Goal: Use online tool/utility: Utilize a website feature to perform a specific function

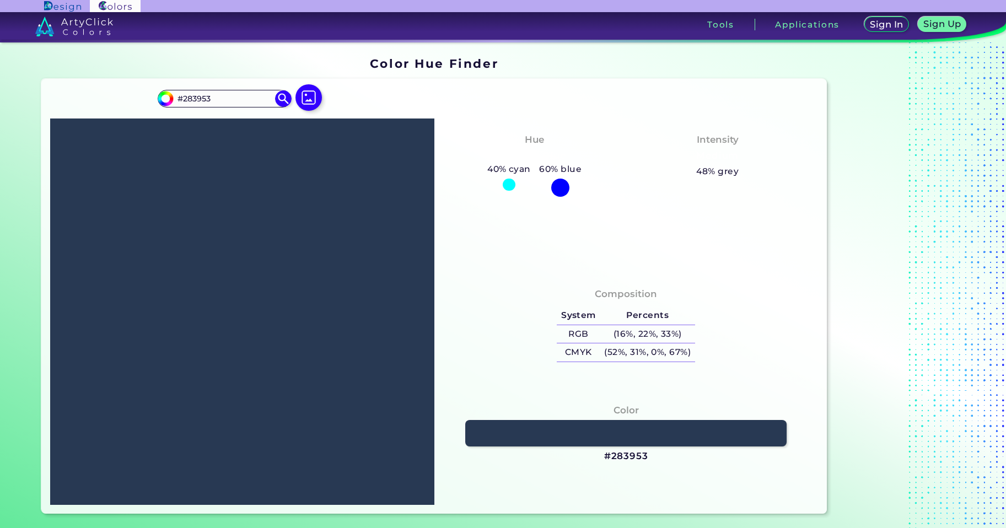
drag, startPoint x: 224, startPoint y: 104, endPoint x: 162, endPoint y: 109, distance: 63.1
click at [162, 109] on div "#283953 #283953 Acadia ◉ Acid Green ◉ Aero Blue ◉ Alabaster ◉ Albescent White ◉…" at bounding box center [242, 103] width 169 height 31
click at [251, 94] on input "#283953" at bounding box center [224, 98] width 103 height 15
paste input "16142C"
type input "16142C"
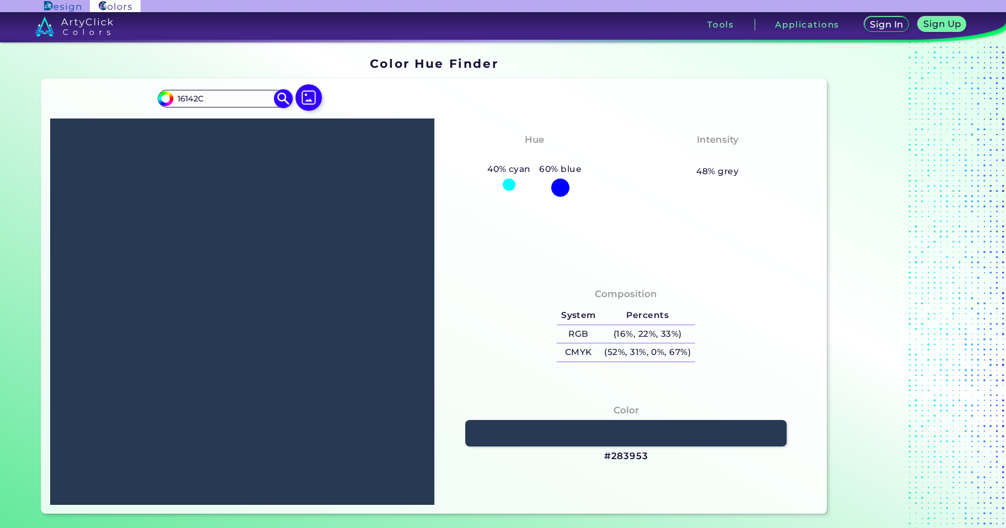
click at [274, 100] on img at bounding box center [283, 98] width 19 height 19
type input "#16142c"
type input "#16142C"
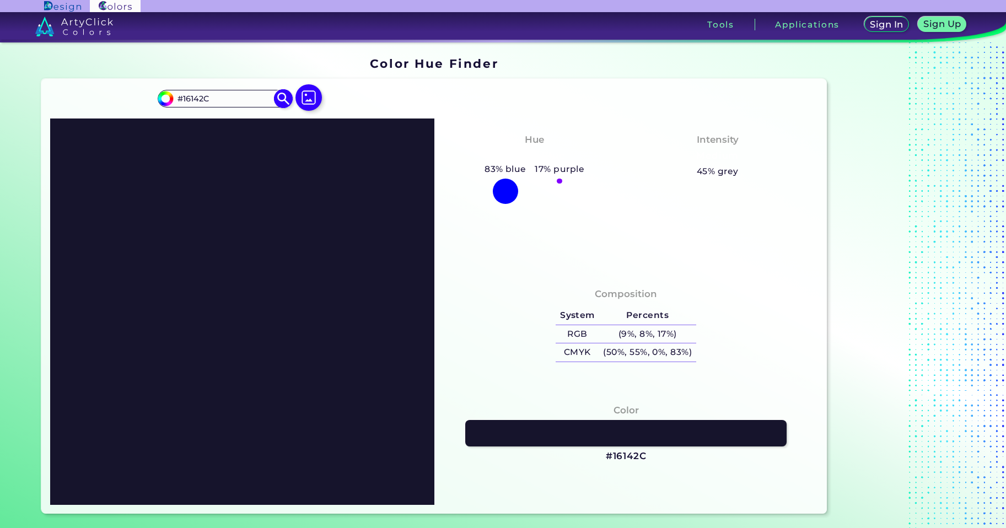
click at [278, 100] on img at bounding box center [283, 98] width 19 height 19
click at [282, 98] on img at bounding box center [283, 98] width 19 height 19
click at [222, 99] on input "#16142C" at bounding box center [224, 98] width 103 height 15
click at [269, 98] on input "#16142C" at bounding box center [224, 98] width 103 height 15
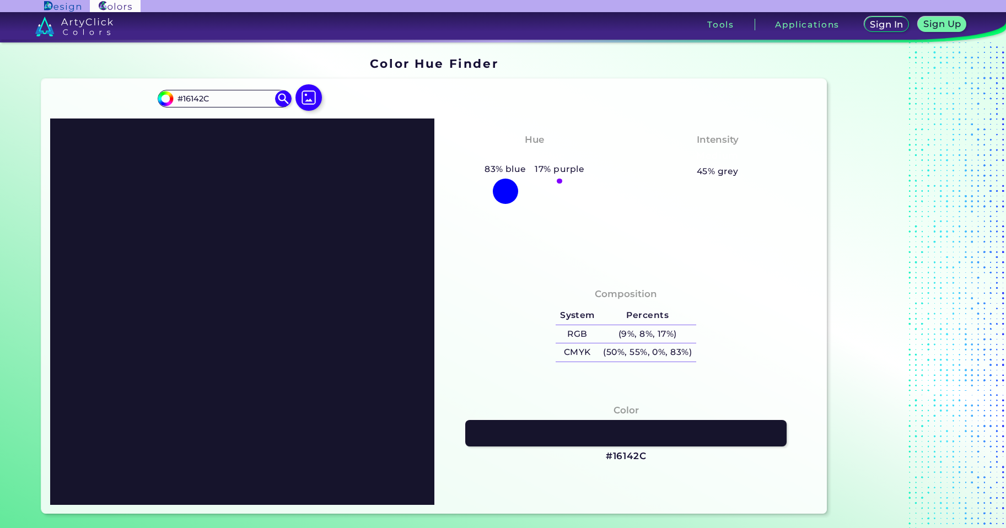
click at [89, 24] on img at bounding box center [74, 27] width 78 height 20
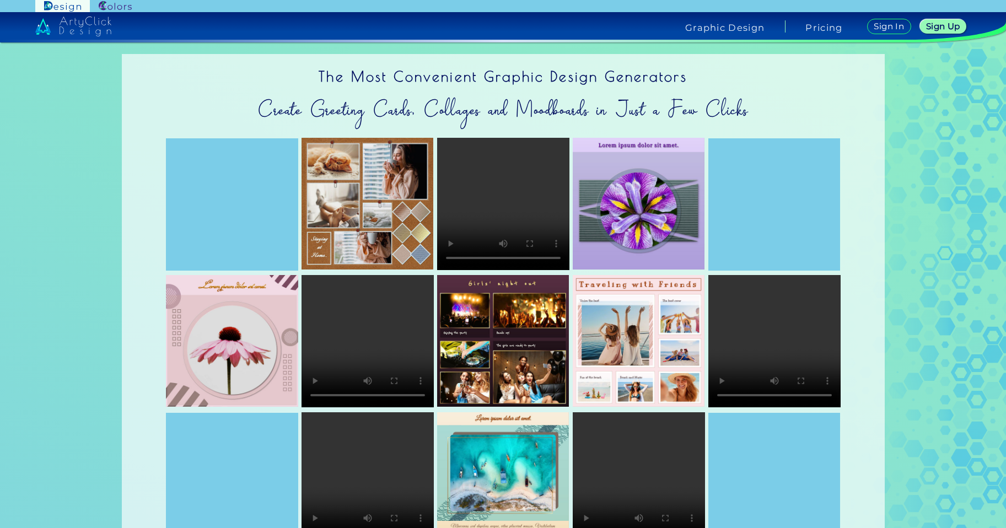
click at [113, 7] on img at bounding box center [115, 6] width 33 height 10
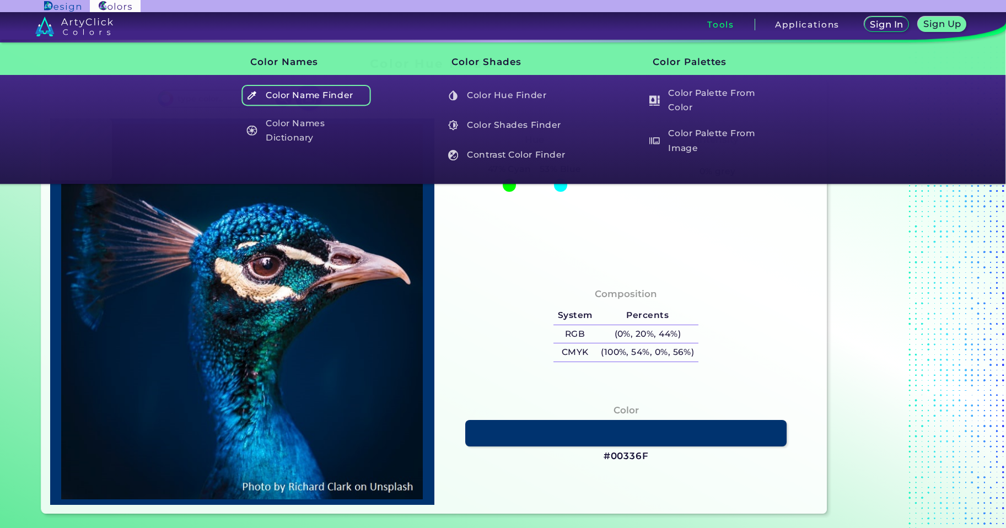
click at [308, 95] on h5 "Color Name Finder" at bounding box center [307, 95] width 130 height 21
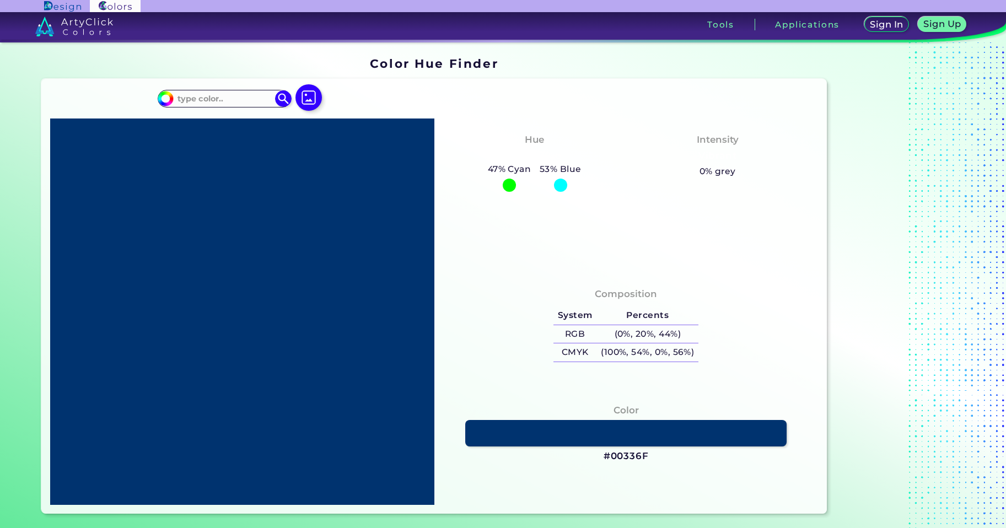
type input "#16142c"
type input "#16142C"
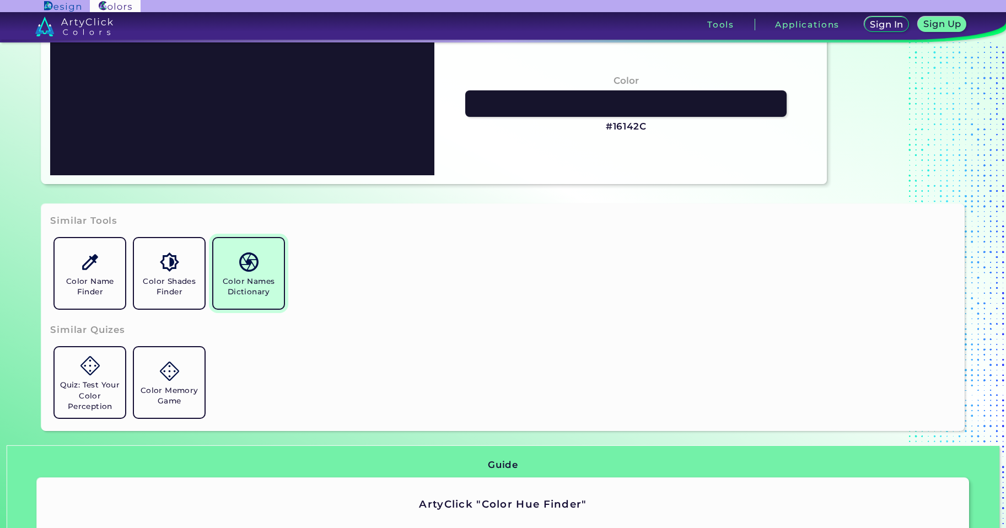
scroll to position [331, 0]
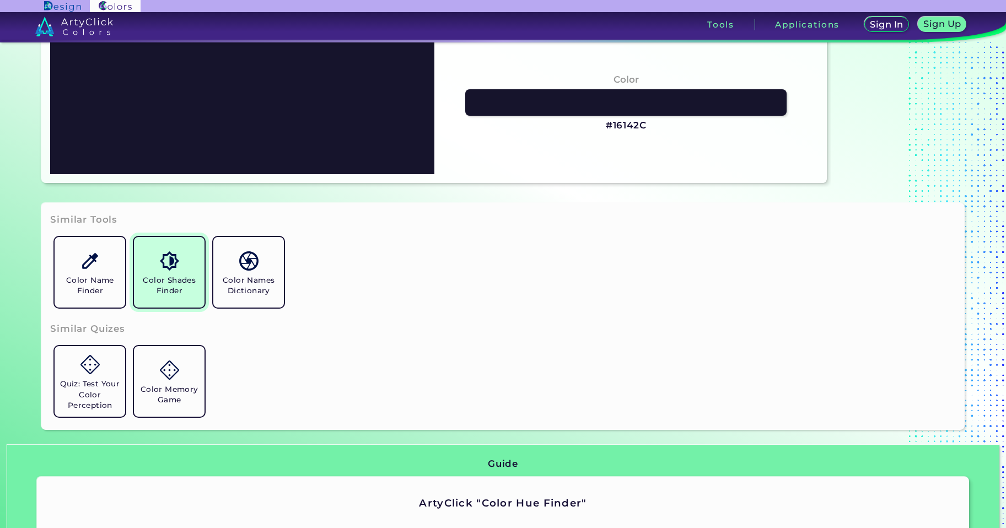
click at [158, 279] on h5 "Color Shades Finder" at bounding box center [169, 285] width 62 height 21
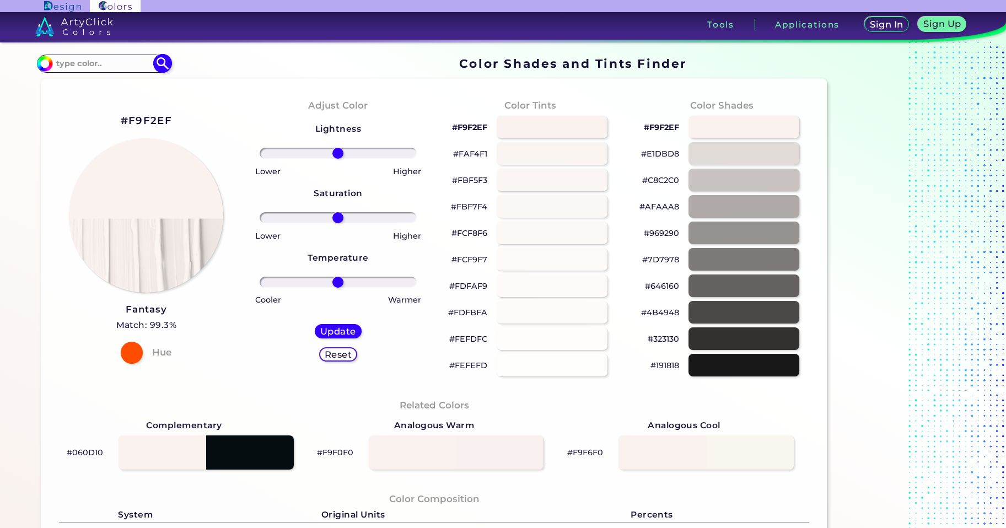
click at [98, 68] on input at bounding box center [103, 63] width 103 height 15
paste input "F5F5EF"
type input "F5F5EF"
click at [159, 67] on img at bounding box center [162, 63] width 19 height 19
type input "#000000"
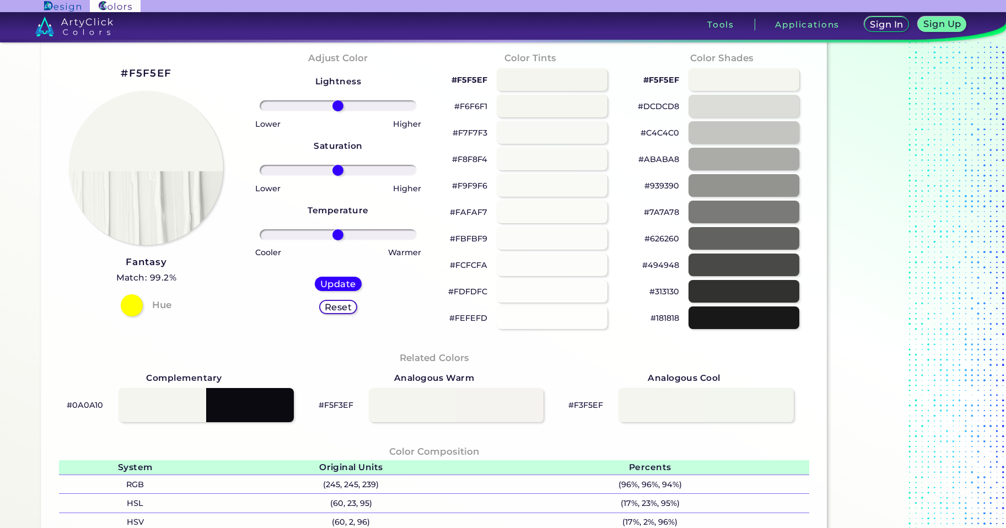
scroll to position [110, 0]
